Goal: Information Seeking & Learning: Find specific fact

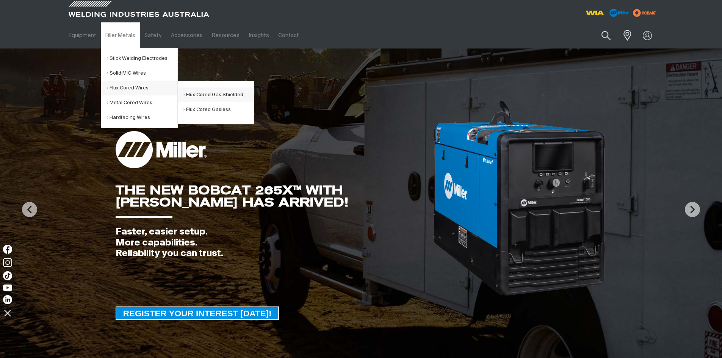
click at [216, 96] on link "Flux Cored Gas Shielded" at bounding box center [218, 95] width 71 height 15
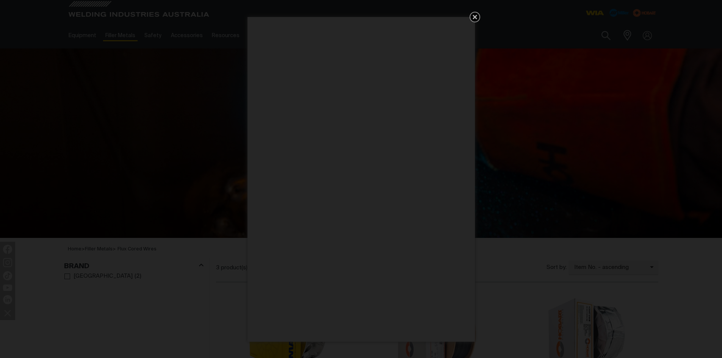
click at [476, 16] on icon "Get 5 WIA Welding Guides Free!" at bounding box center [475, 17] width 5 height 5
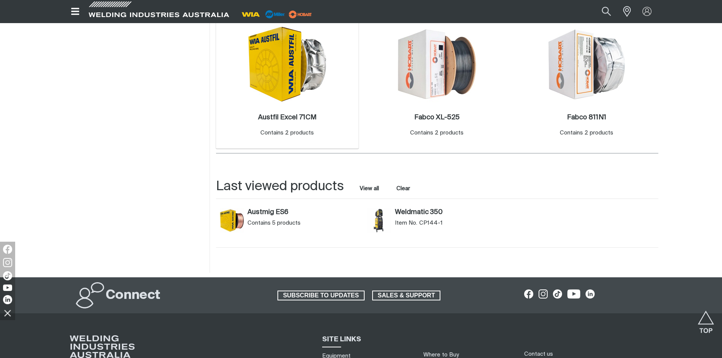
scroll to position [227, 0]
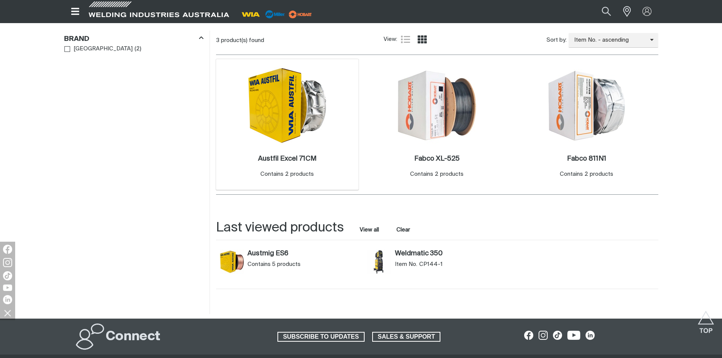
click at [285, 116] on img at bounding box center [287, 106] width 81 height 78
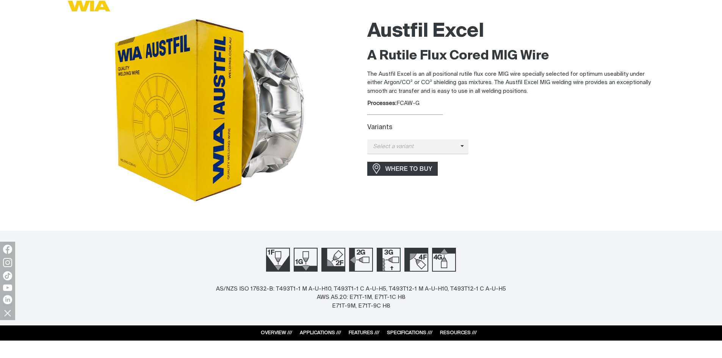
scroll to position [152, 0]
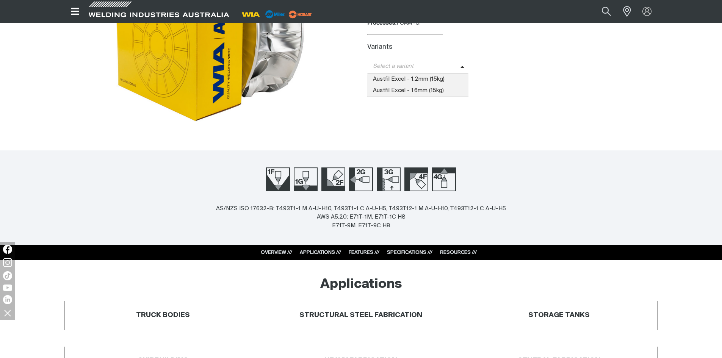
click at [417, 68] on span "Select a variant" at bounding box center [413, 66] width 93 height 9
click at [423, 80] on span "Austfil Excel - 1.2mm (15kg)" at bounding box center [418, 79] width 102 height 11
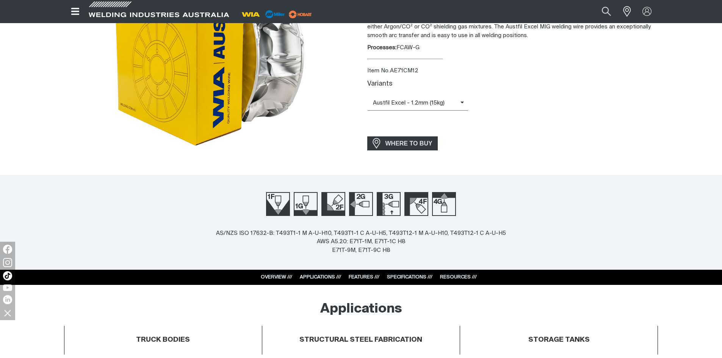
scroll to position [114, 0]
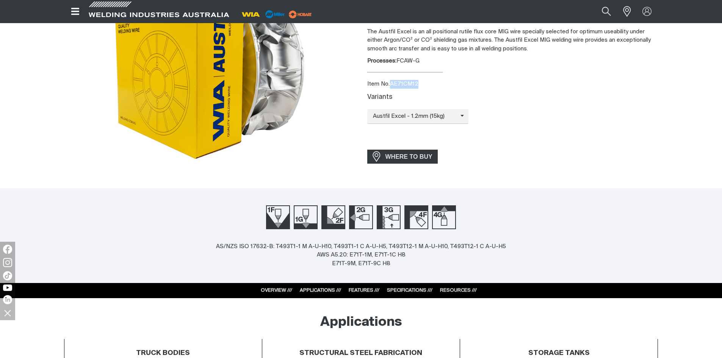
drag, startPoint x: 390, startPoint y: 84, endPoint x: 423, endPoint y: 84, distance: 33.4
click at [421, 84] on div "Item No. AE71CM12" at bounding box center [512, 84] width 291 height 9
copy div "AE71CM12"
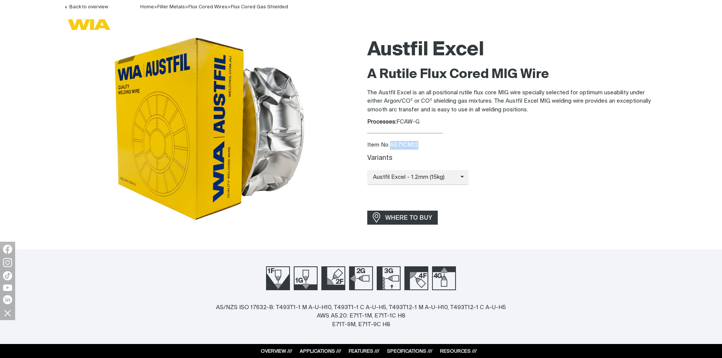
scroll to position [0, 0]
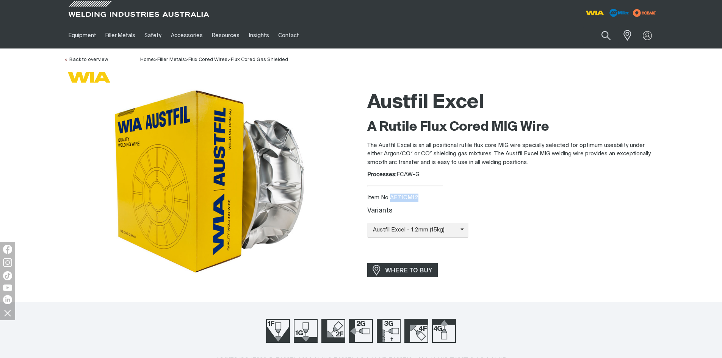
click at [442, 192] on div "Austfil Excel A Rutile Flux Cored MIG Wire The Austfil Excel is an all position…" at bounding box center [512, 186] width 291 height 199
click at [410, 198] on div "Item No. AE71CM12" at bounding box center [512, 198] width 291 height 9
drag, startPoint x: 417, startPoint y: 197, endPoint x: 391, endPoint y: 194, distance: 26.7
click at [391, 194] on div "Item No. AE71CM12" at bounding box center [512, 198] width 291 height 9
copy div "AE71CM12"
